Goal: Browse casually: Explore the website without a specific task or goal

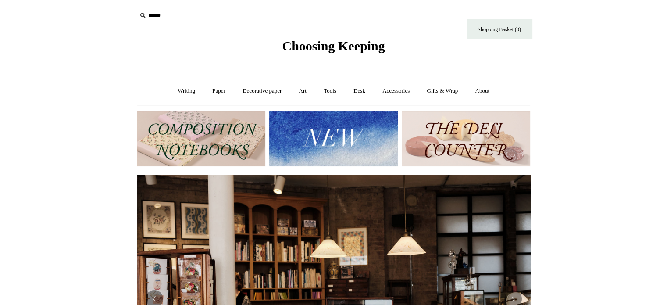
click at [349, 131] on img at bounding box center [333, 138] width 128 height 55
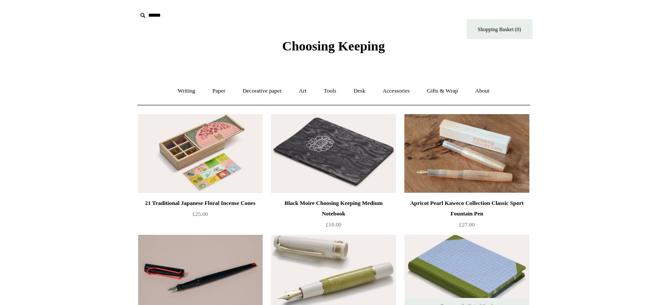
click at [283, 48] on span "Choosing Keeping" at bounding box center [333, 46] width 103 height 14
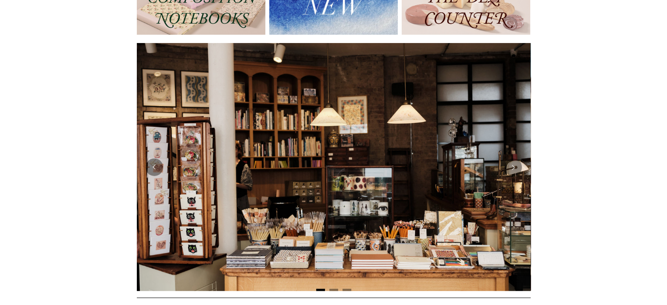
scroll to position [88, 0]
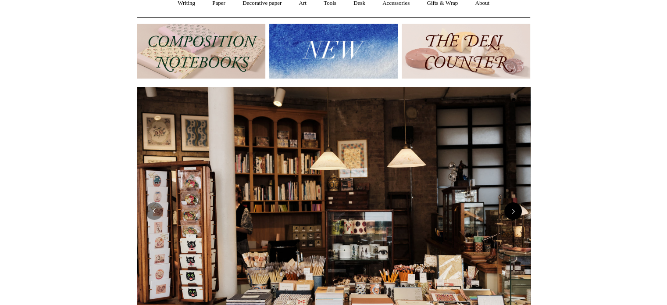
click at [515, 213] on button "Next" at bounding box center [513, 211] width 18 height 18
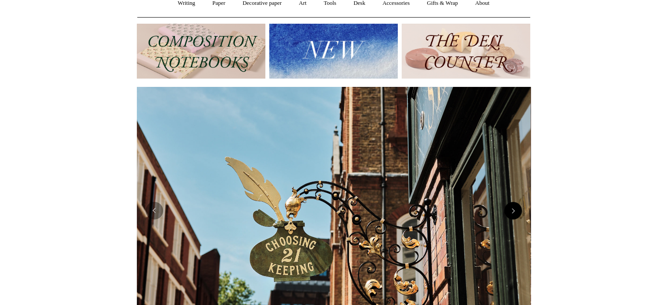
click at [515, 213] on button "Next" at bounding box center [513, 211] width 18 height 18
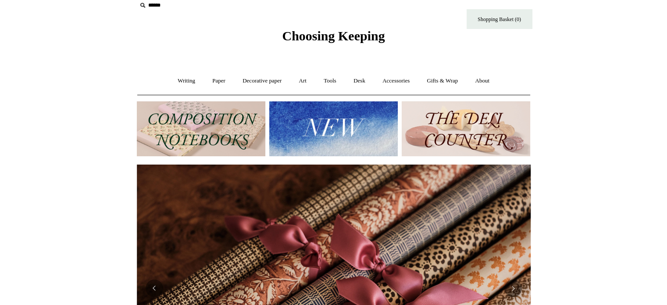
scroll to position [0, 0]
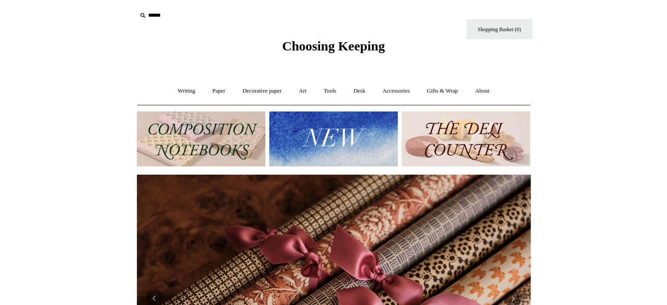
click at [438, 148] on img at bounding box center [465, 138] width 128 height 55
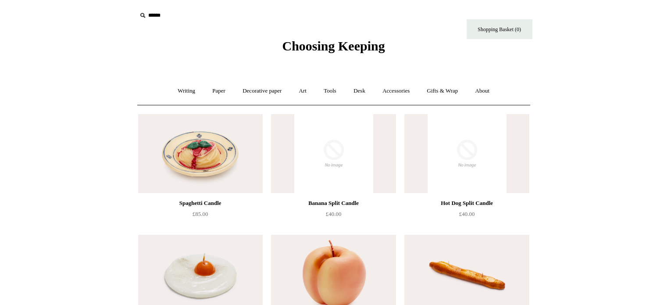
click at [329, 156] on img at bounding box center [333, 153] width 124 height 79
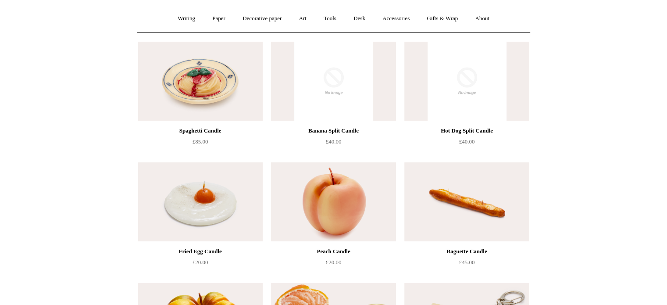
scroll to position [88, 0]
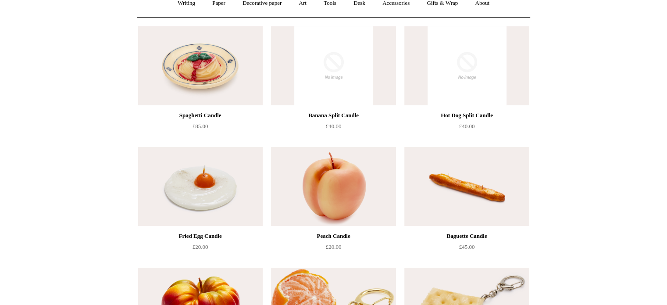
click at [180, 71] on img at bounding box center [200, 65] width 124 height 79
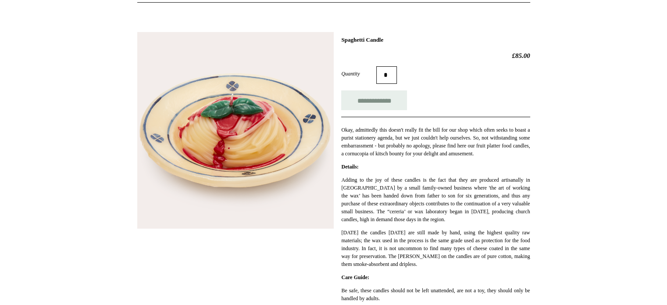
scroll to position [88, 0]
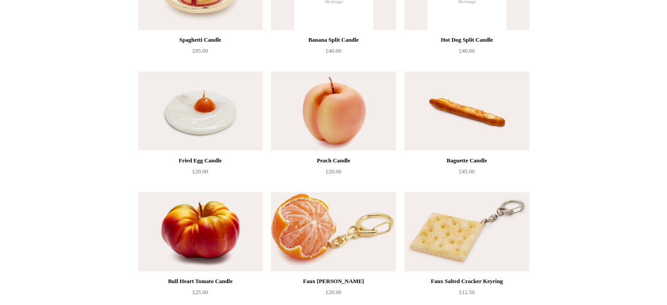
scroll to position [167, 0]
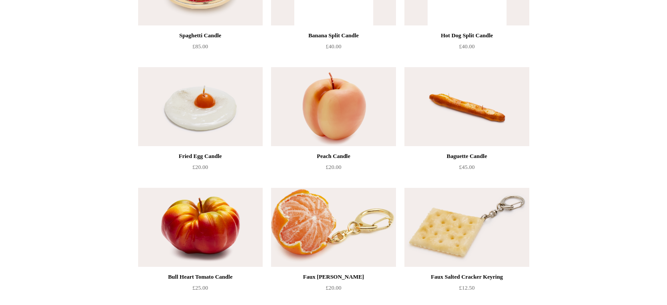
click at [218, 205] on img at bounding box center [200, 227] width 124 height 79
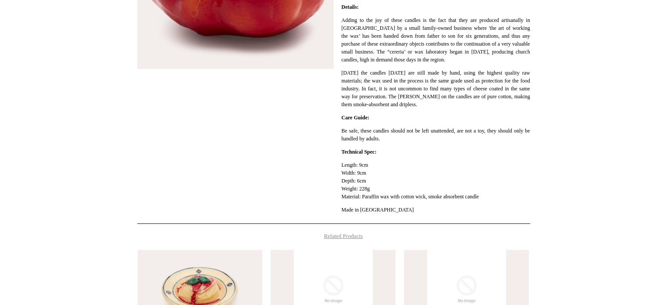
scroll to position [263, 0]
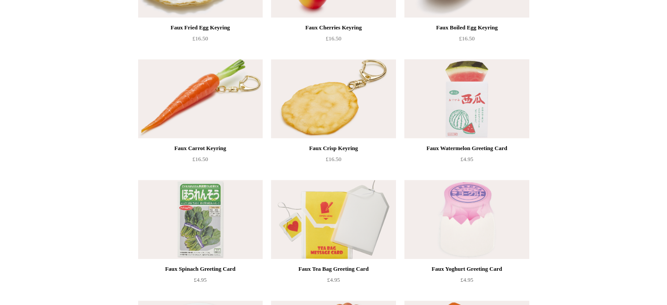
scroll to position [474, 0]
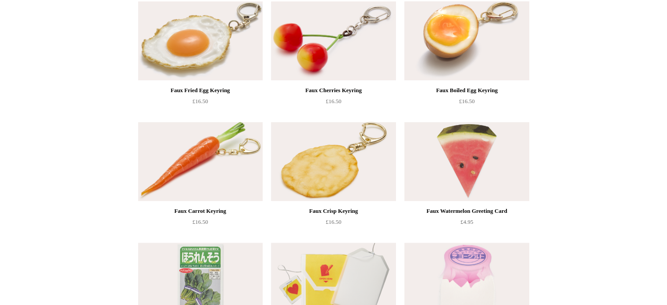
click at [418, 50] on img at bounding box center [466, 40] width 124 height 79
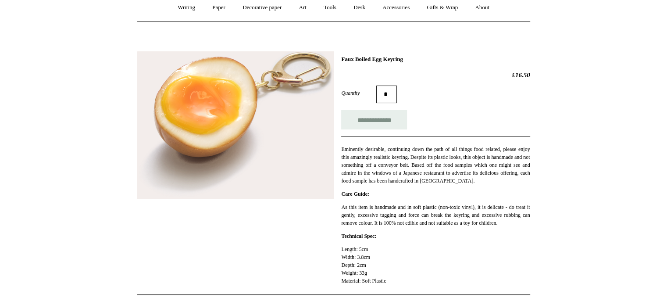
scroll to position [88, 0]
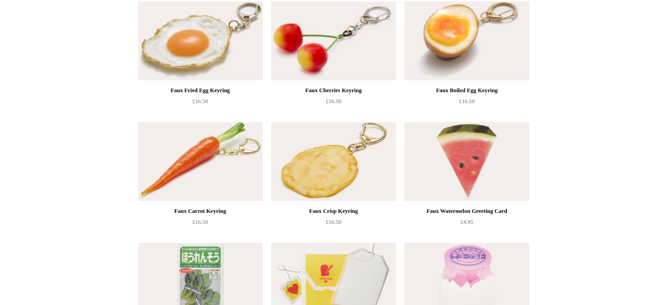
scroll to position [693, 0]
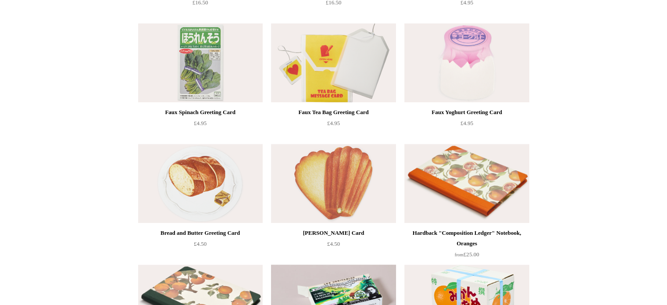
drag, startPoint x: 428, startPoint y: 89, endPoint x: 612, endPoint y: 66, distance: 185.4
click at [612, 66] on html "Menu Choosing Keeping * Shipping Information Shopping Basket (0) * ⤺ + +" at bounding box center [333, 37] width 667 height 1461
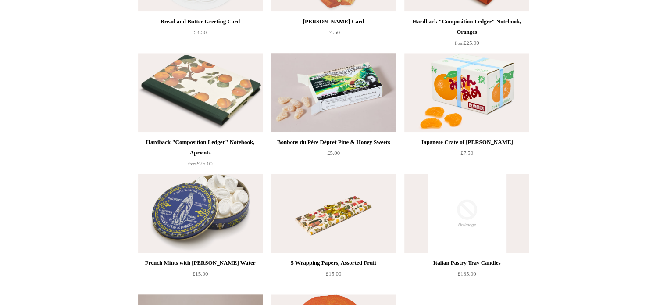
scroll to position [912, 0]
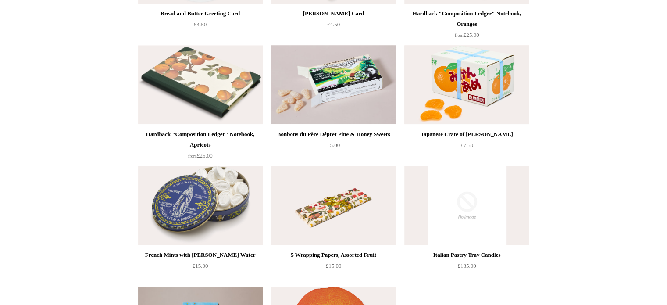
click at [492, 70] on img at bounding box center [466, 84] width 124 height 79
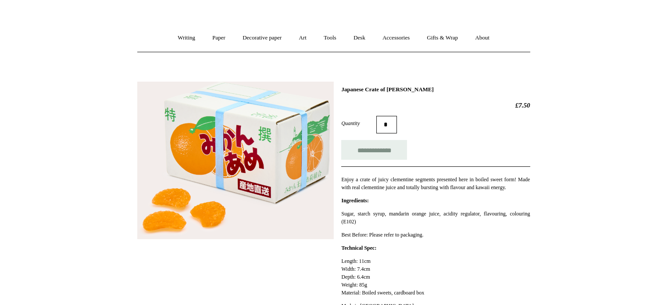
scroll to position [131, 0]
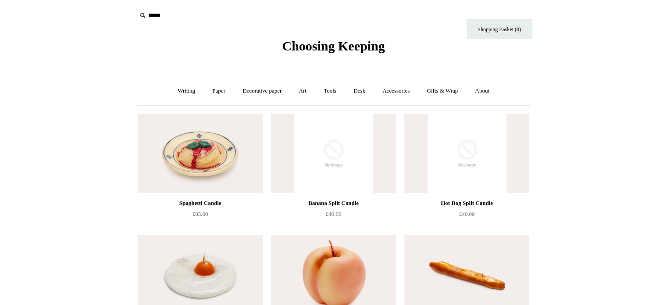
drag, startPoint x: 511, startPoint y: 106, endPoint x: 33, endPoint y: 87, distance: 478.5
click at [298, 89] on link "Art +" at bounding box center [302, 90] width 23 height 23
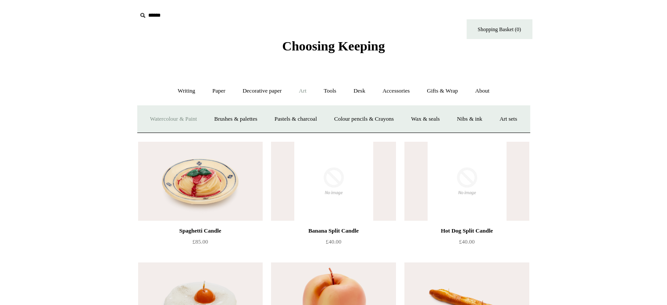
click at [199, 117] on link "Watercolour & Paint" at bounding box center [173, 118] width 63 height 23
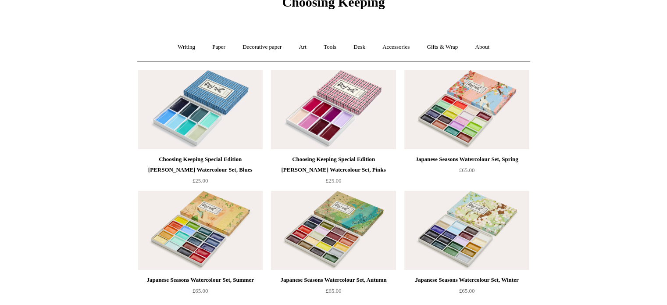
drag, startPoint x: 602, startPoint y: 142, endPoint x: 588, endPoint y: 82, distance: 61.2
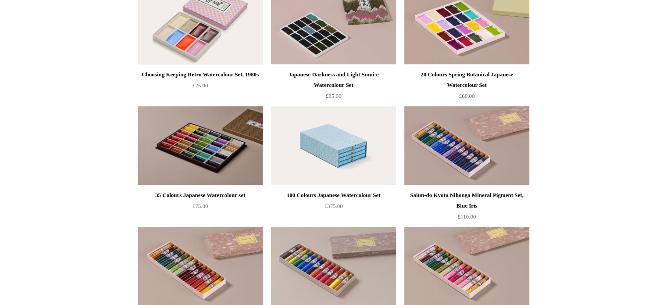
scroll to position [745, 0]
